Goal: Task Accomplishment & Management: Use online tool/utility

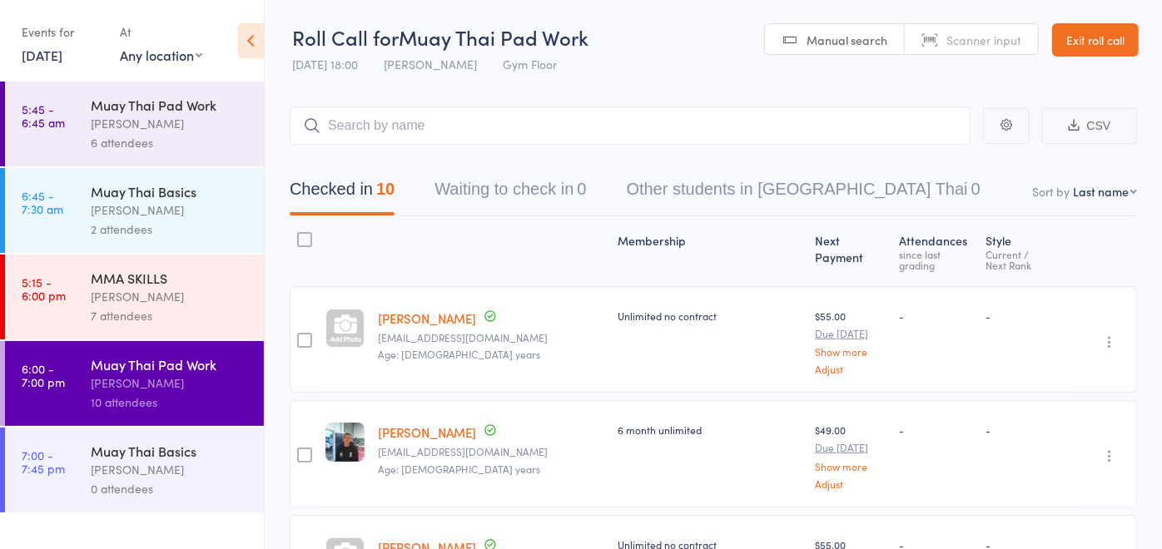
click at [126, 483] on div "0 attendees" at bounding box center [170, 488] width 159 height 19
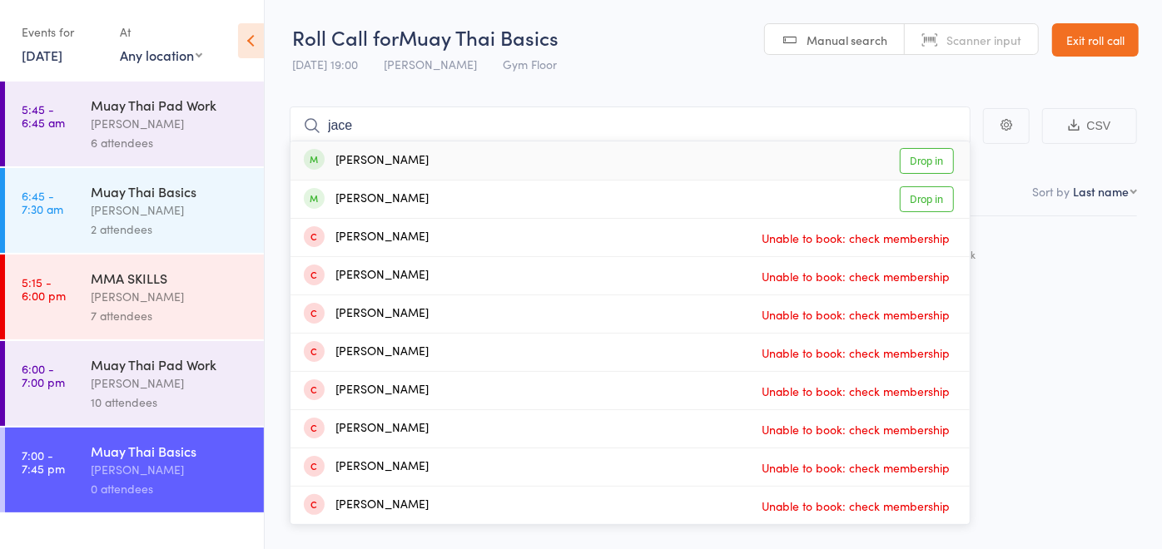
type input "jace"
click at [400, 162] on div "[PERSON_NAME]" at bounding box center [366, 160] width 125 height 19
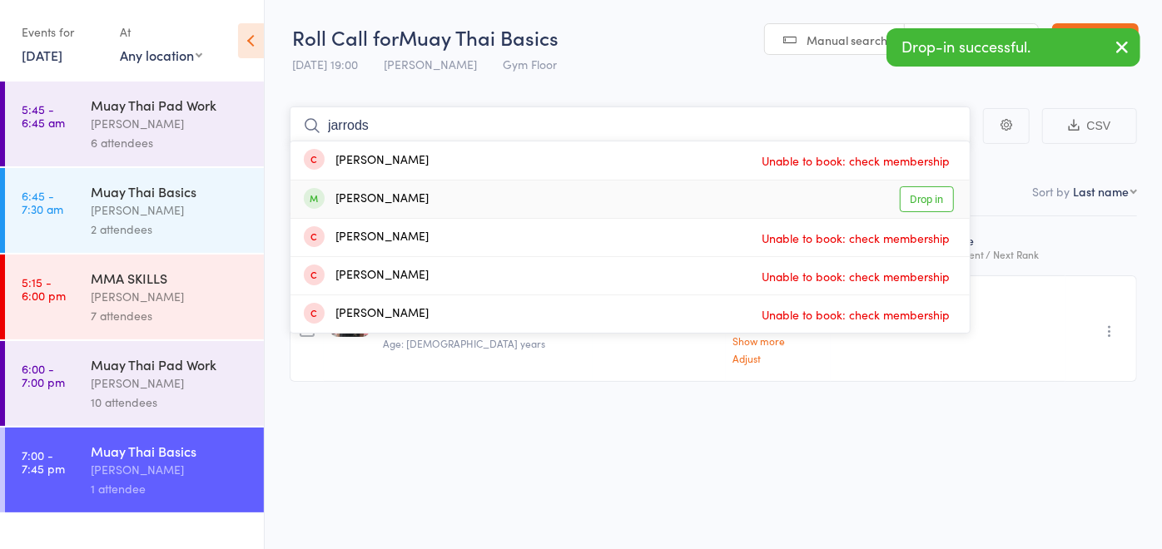
type input "jarrods"
click at [384, 204] on div "[PERSON_NAME]" at bounding box center [366, 199] width 125 height 19
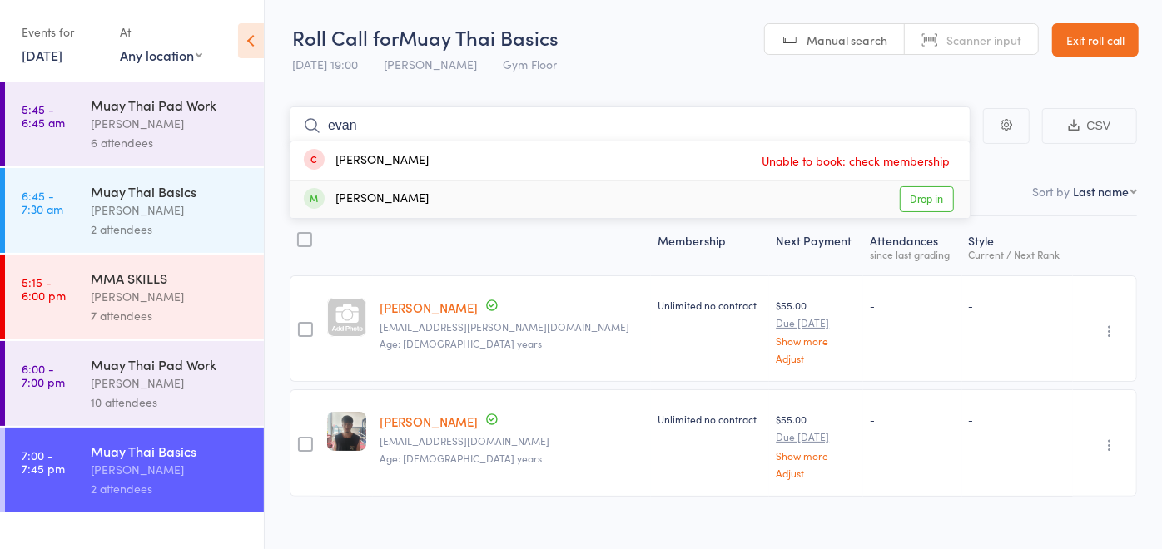
type input "evan"
click at [429, 209] on div "[PERSON_NAME] Drop in" at bounding box center [629, 199] width 679 height 37
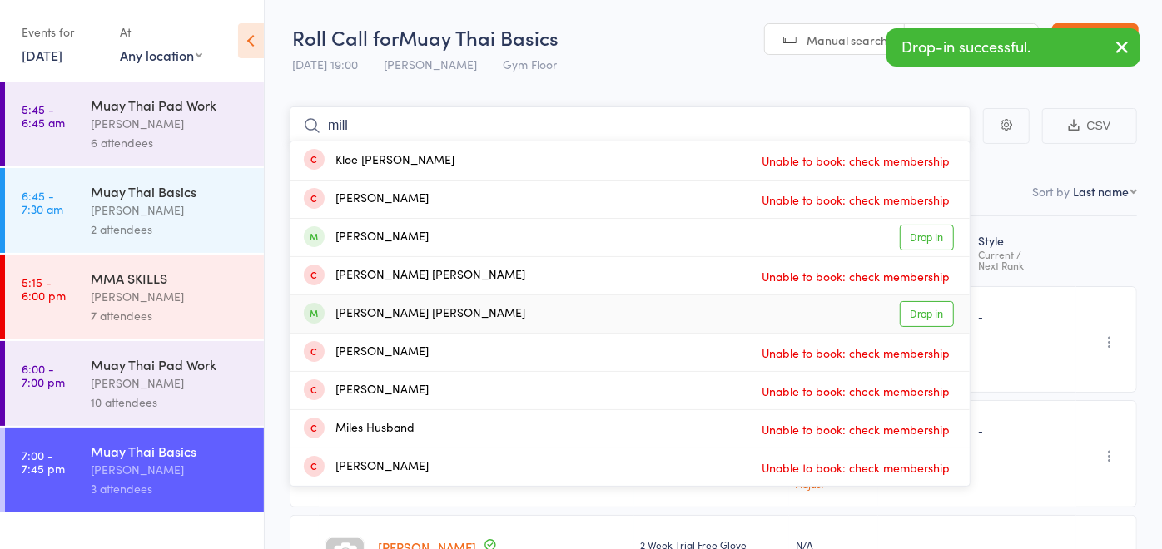
type input "mill"
click at [429, 325] on div "[PERSON_NAME] [PERSON_NAME] Drop in" at bounding box center [629, 313] width 679 height 37
